Goal: Task Accomplishment & Management: Use online tool/utility

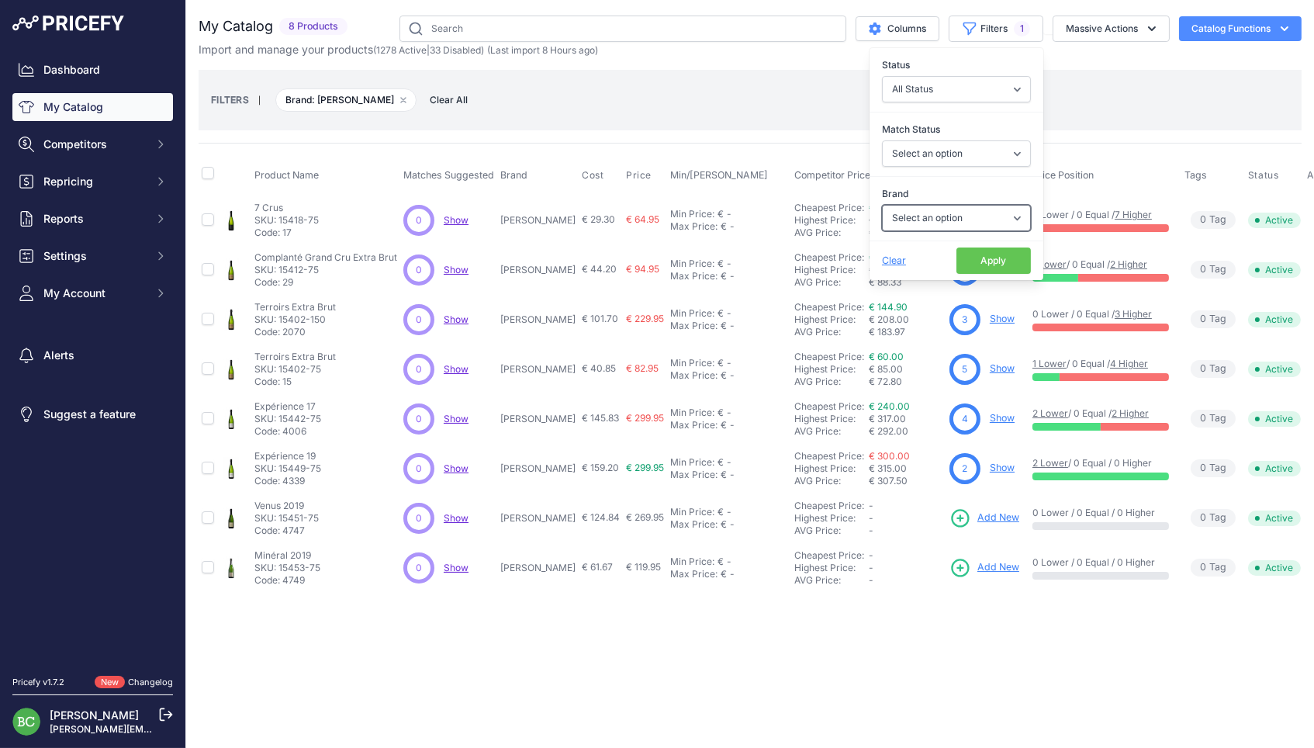
select select "[PERSON_NAME] Mignon"
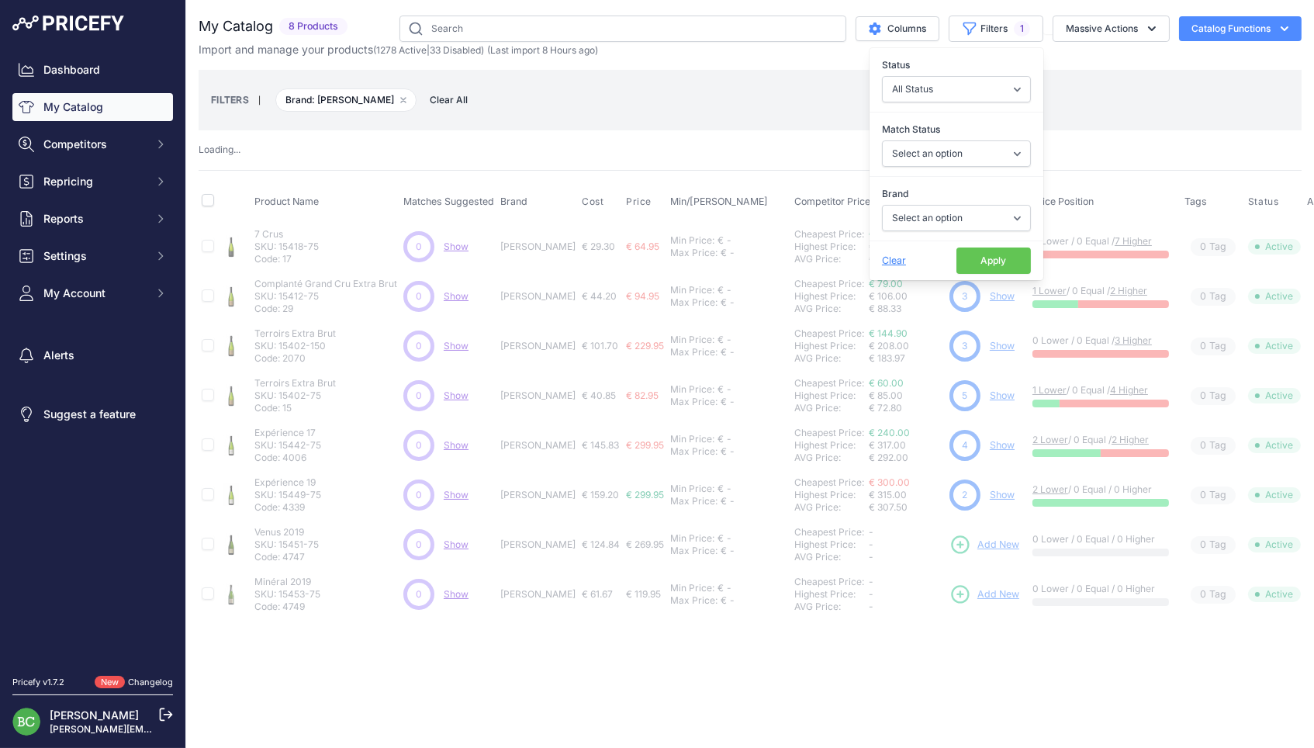
click at [987, 261] on button "Apply" at bounding box center [993, 260] width 74 height 26
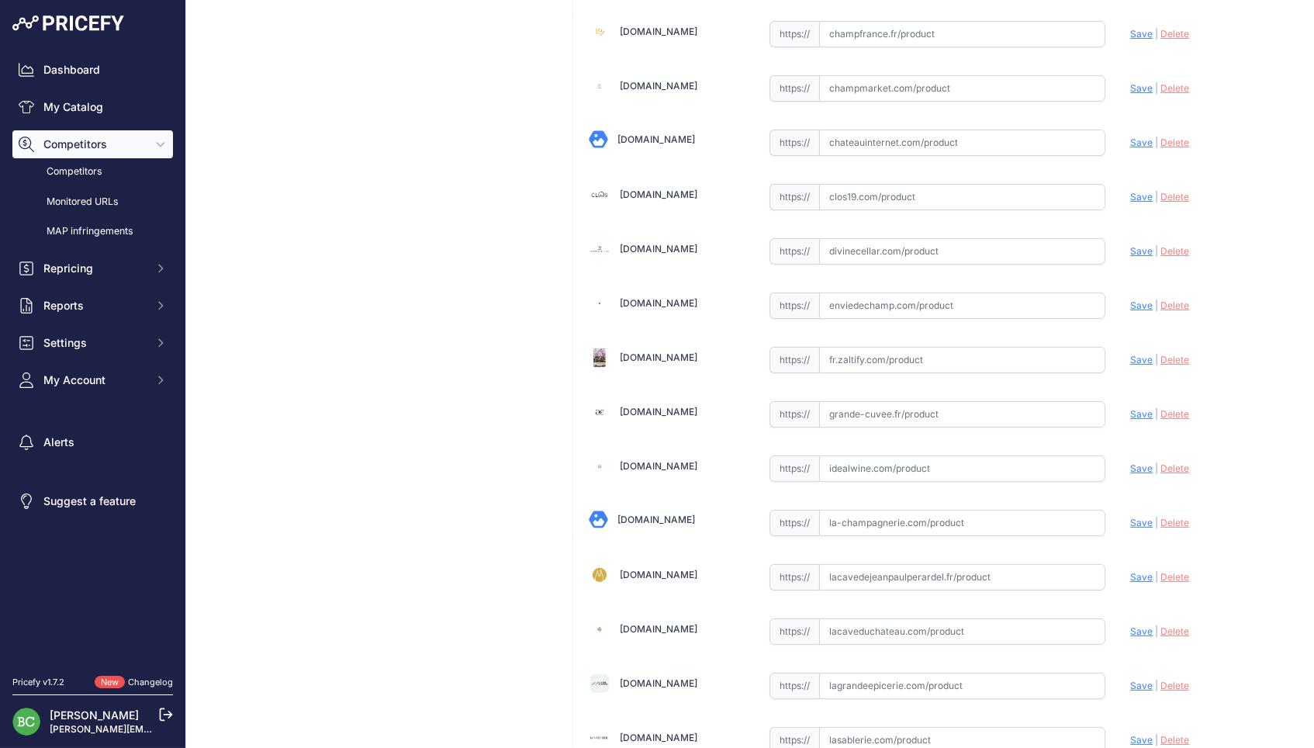
scroll to position [757, 0]
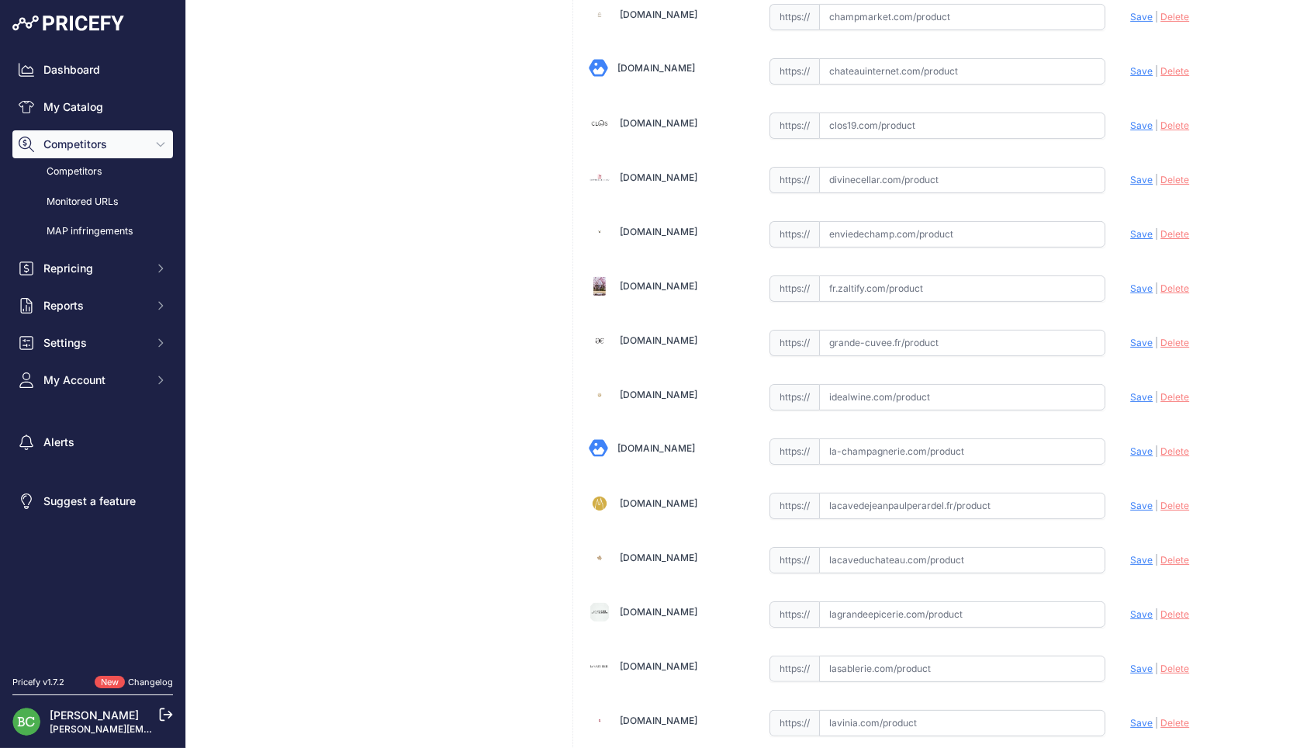
click at [878, 561] on input "text" at bounding box center [962, 560] width 287 height 26
paste input "https://www.lacaveduchateau.com/champagne-les-freres-mignon-l-039-aventure-blan…"
click at [1132, 554] on span "Save" at bounding box center [1141, 560] width 22 height 12
type input "https://www.lacaveduchateau.com/champagne-les-freres-mignon-l-039-aventure-blan…"
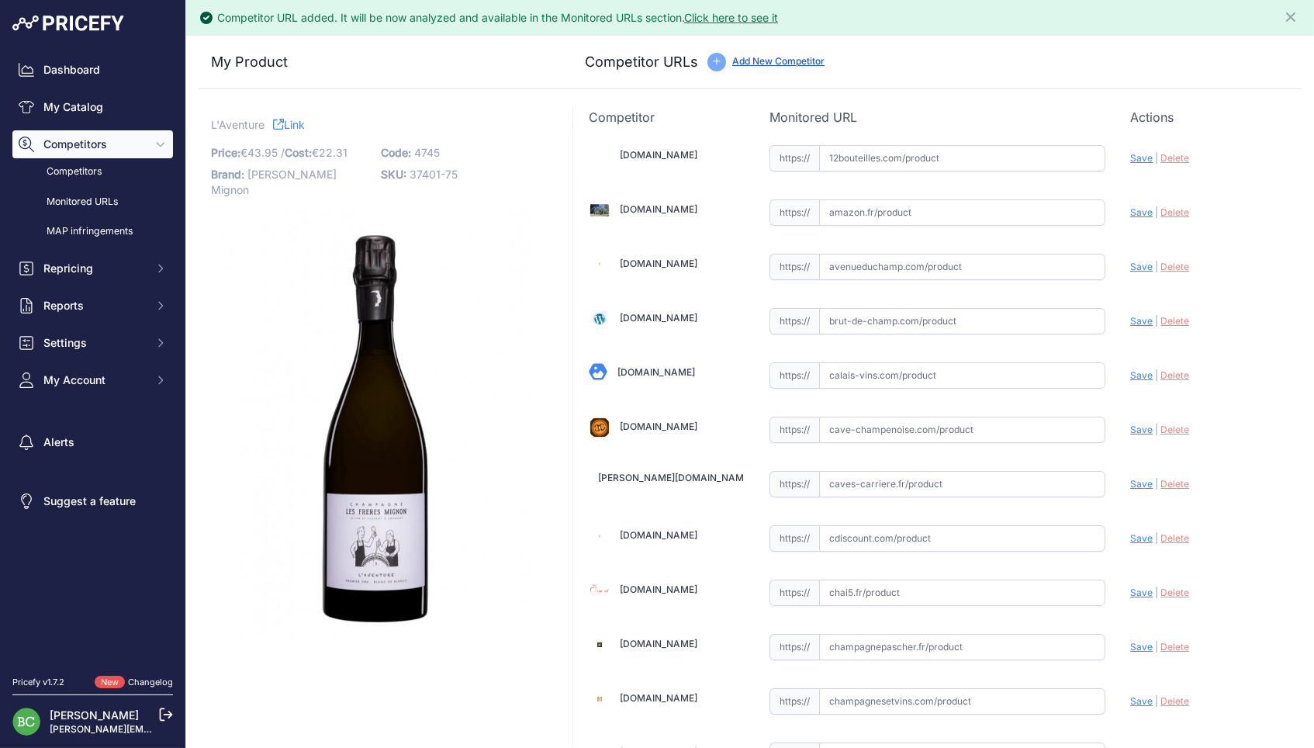
scroll to position [0, 0]
drag, startPoint x: 254, startPoint y: 187, endPoint x: 368, endPoint y: 188, distance: 113.2
click at [368, 188] on p "Brand: Les Frères Mignon" at bounding box center [291, 182] width 161 height 37
copy p "[PERSON_NAME] Mignon"
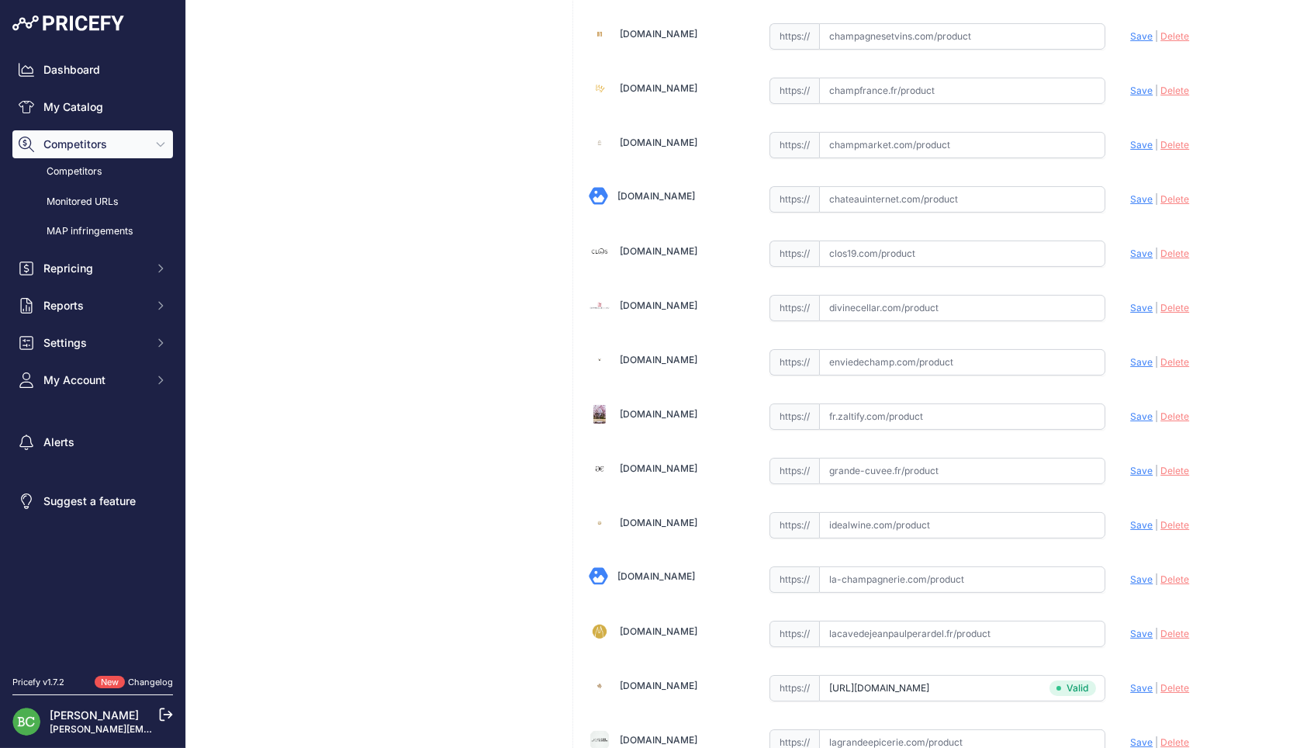
scroll to position [911, 0]
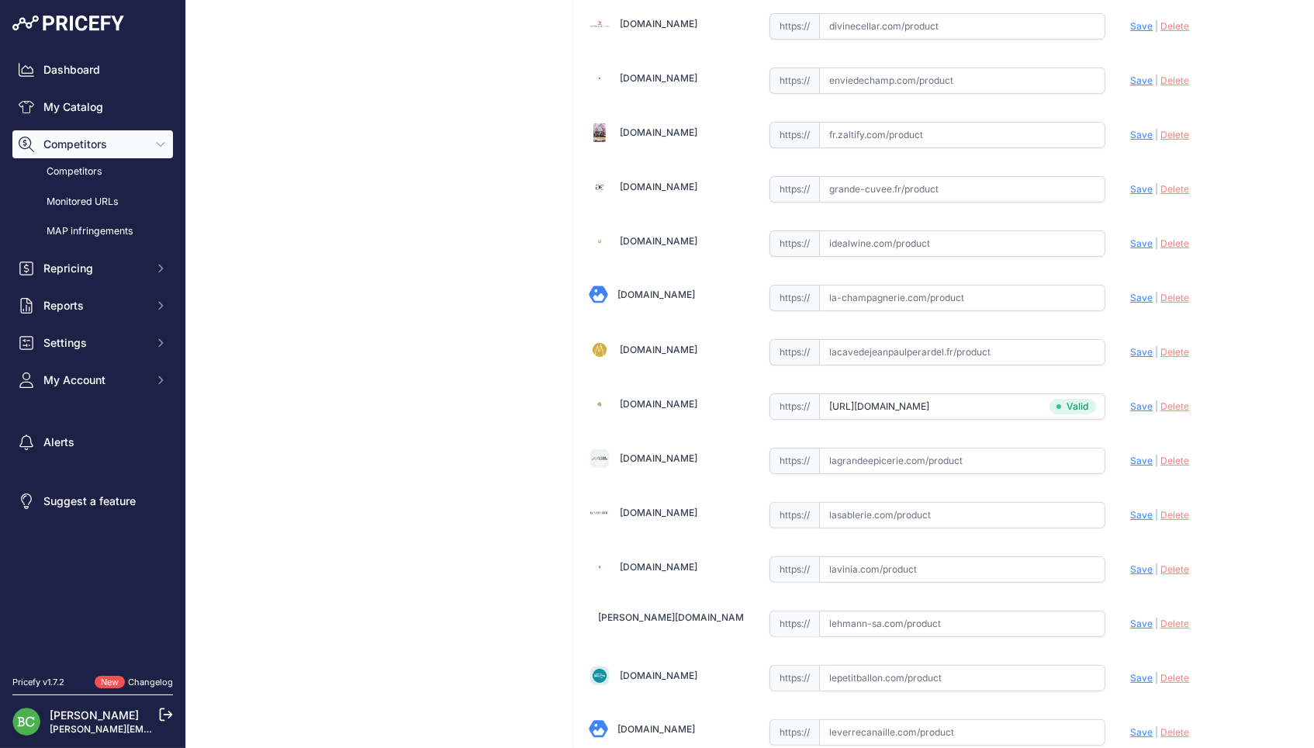
drag, startPoint x: 893, startPoint y: 565, endPoint x: 905, endPoint y: 564, distance: 11.7
click at [893, 565] on input "text" at bounding box center [962, 569] width 287 height 26
paste input "https://www.lavinia.com/fr-fr/les-freres-mignon-laventure-blanc-de-blancs-extra…"
click at [1138, 563] on span "Save" at bounding box center [1141, 569] width 22 height 12
type input "https://www.lavinia.com/fr-fr/les-freres-mignon-laventure-blanc-de-blancs-extra…"
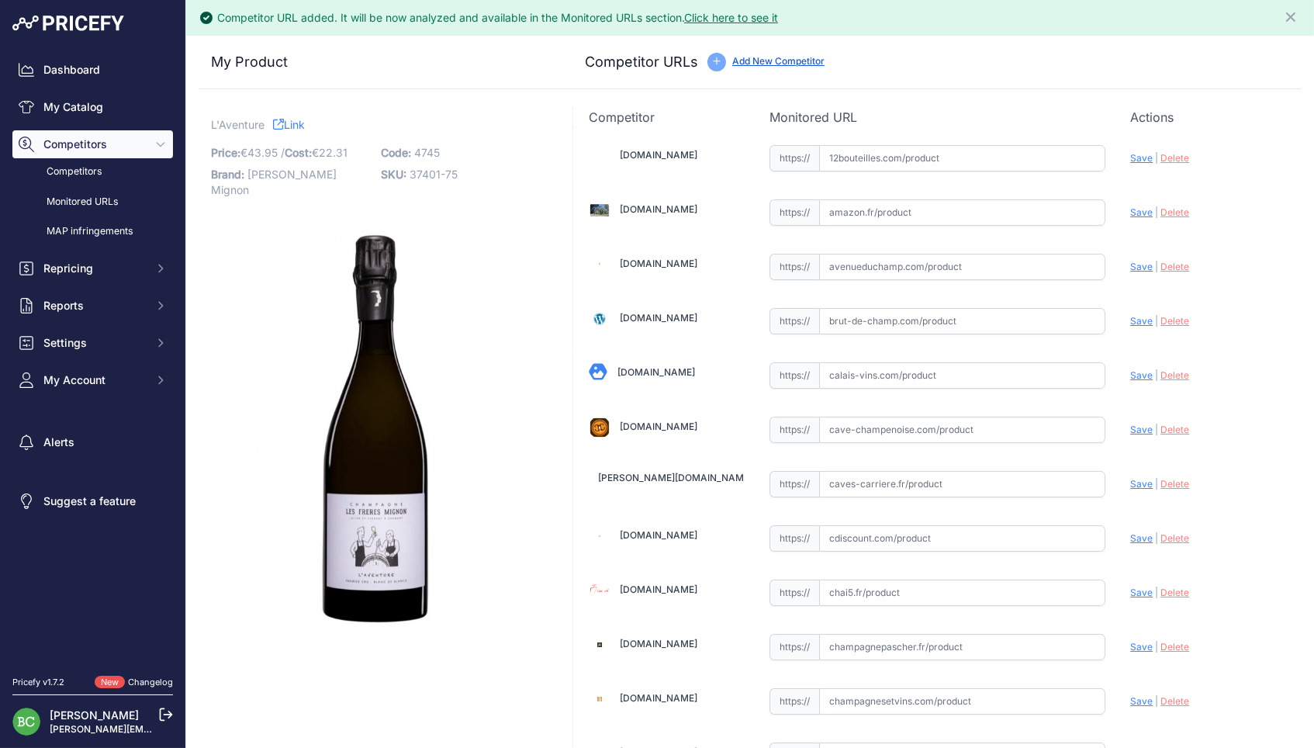
scroll to position [0, 0]
drag, startPoint x: 254, startPoint y: 187, endPoint x: 359, endPoint y: 189, distance: 105.5
click at [359, 189] on p "Brand: Les Frères Mignon" at bounding box center [291, 182] width 161 height 37
copy p "[PERSON_NAME] Mignon"
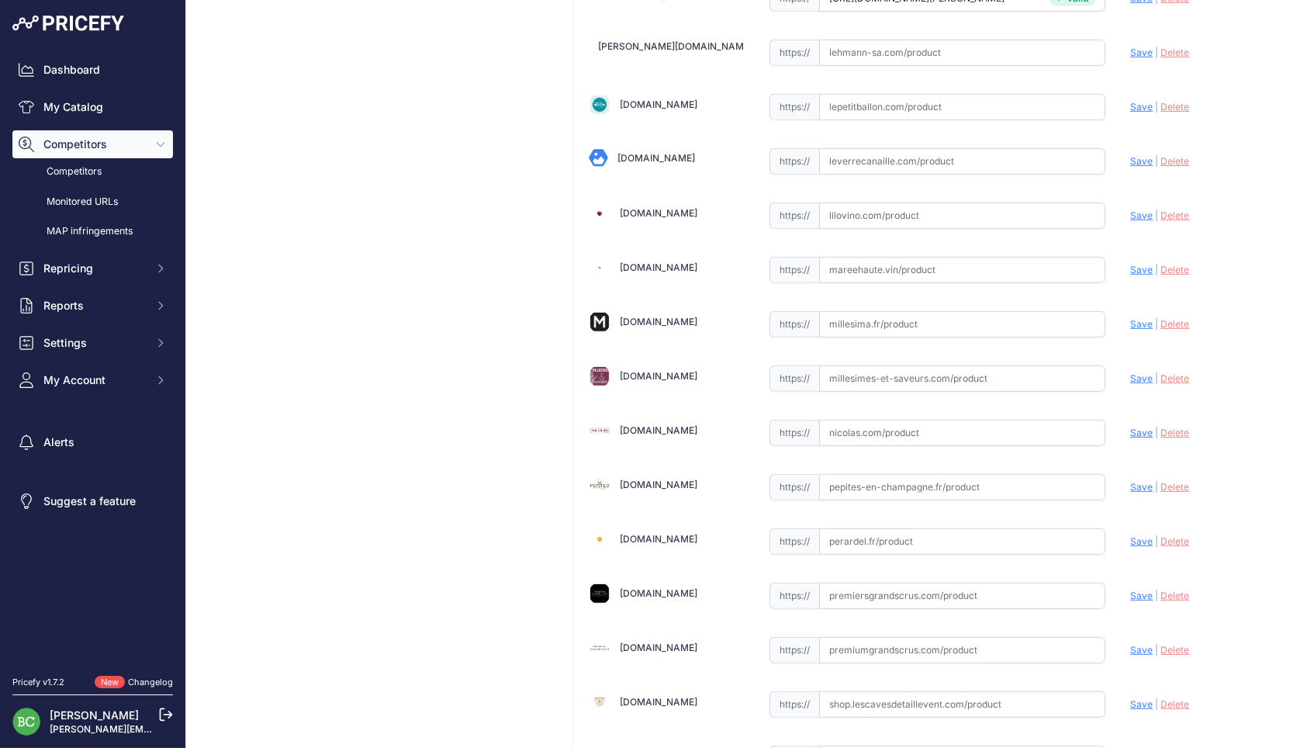
scroll to position [1796, 0]
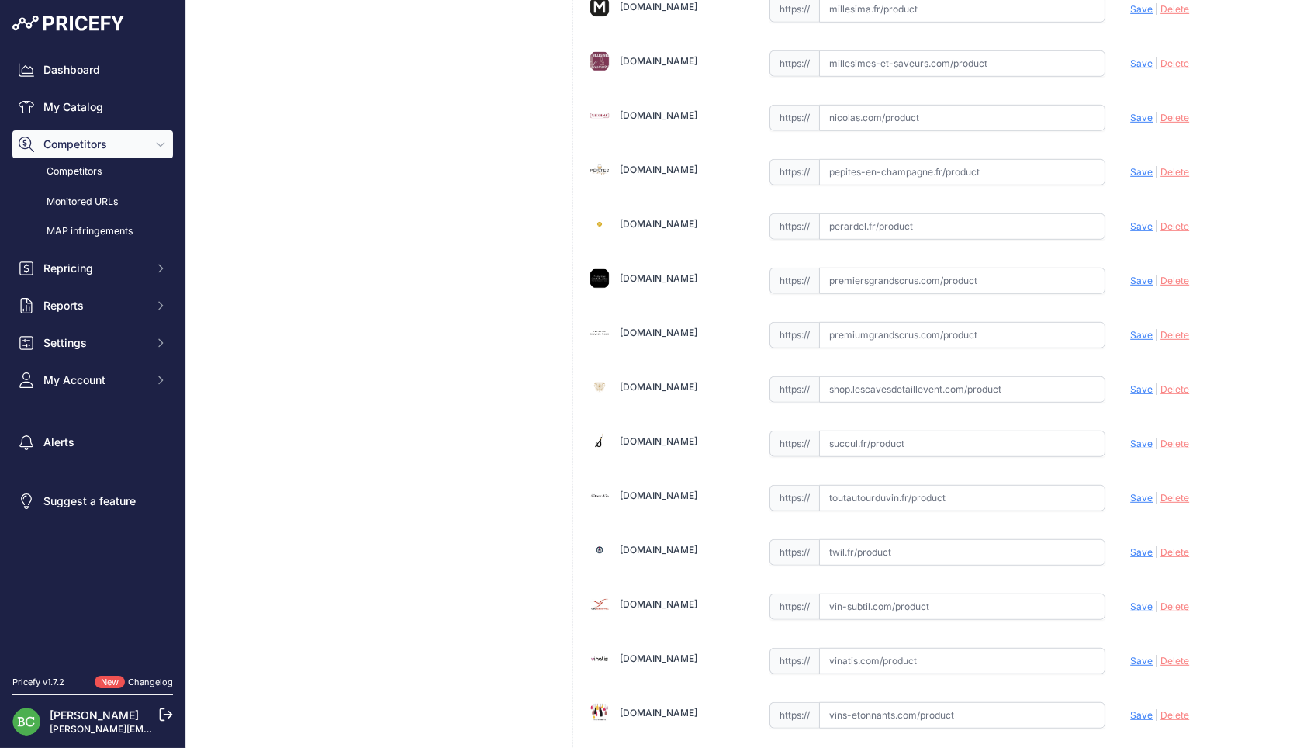
click at [898, 433] on input "text" at bounding box center [962, 443] width 287 height 26
paste input "https://succul.fr/products/les-freres-mignon-l-aventure?_pos=1&_sid=5ef5c8b14&_…"
click at [1140, 437] on span "Save" at bounding box center [1141, 443] width 22 height 12
type input "https://succul.fr/products/les-freres-mignon-l-aventure?_pos=1&_sid=5ef5c8b14&_…"
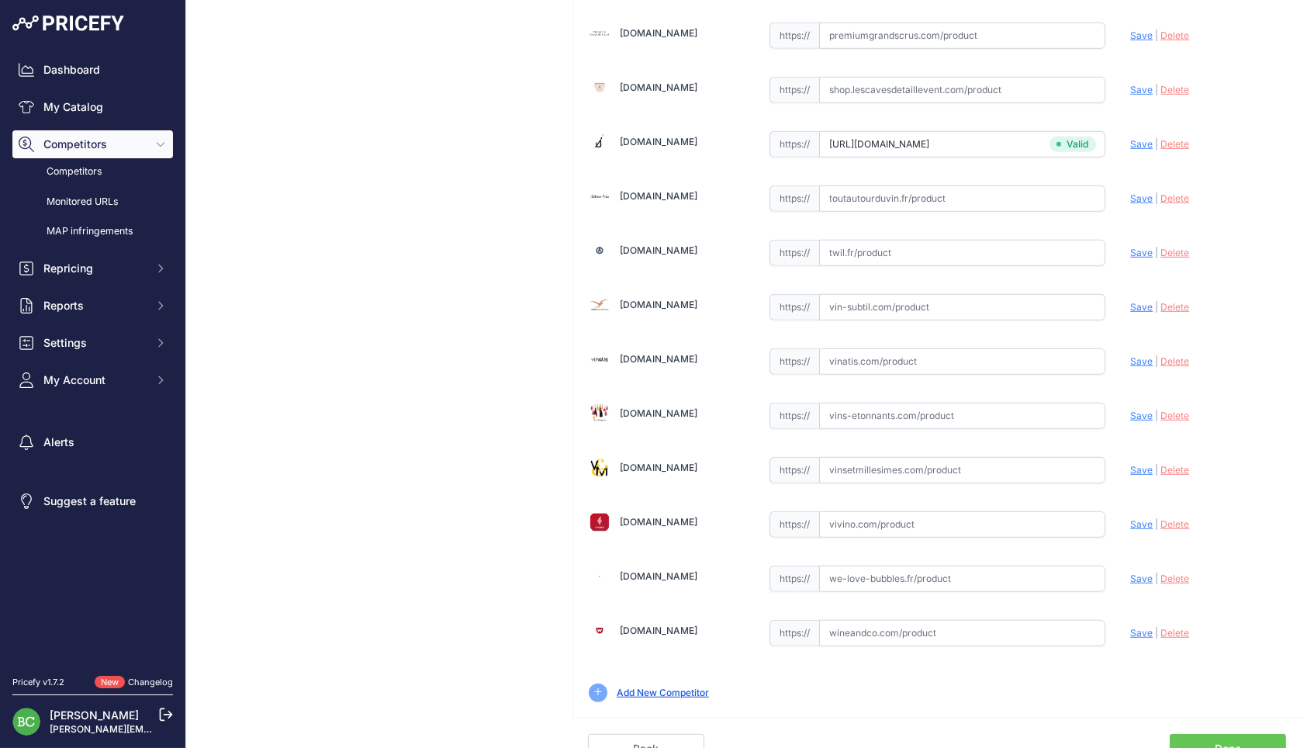
scroll to position [2095, 0]
click at [875, 463] on input "text" at bounding box center [962, 471] width 287 height 26
paste input "https://www.vinsetmillesimes.com/fr/les-freres-mignon/113040-les-freres-mignon-…"
click at [1144, 465] on span "Save" at bounding box center [1141, 471] width 22 height 12
type input "https://www.vinsetmillesimes.com/fr/les-freres-mignon/113040-les-freres-mignon-…"
